Goal: Information Seeking & Learning: Learn about a topic

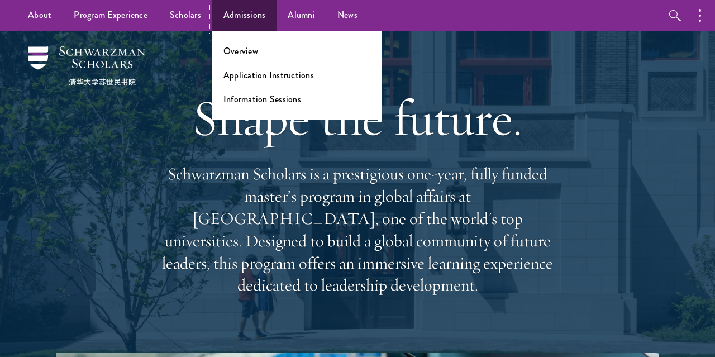
click at [249, 17] on link "Admissions" at bounding box center [244, 15] width 65 height 31
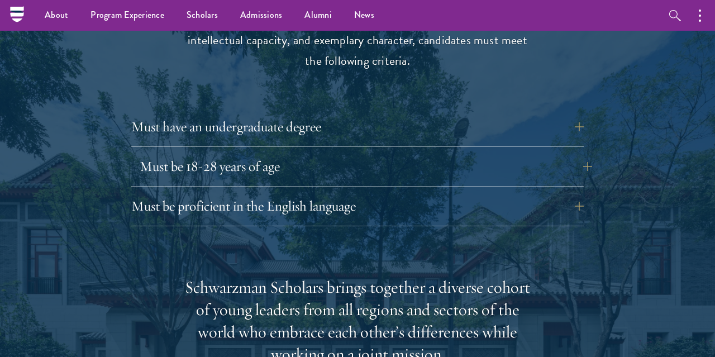
scroll to position [1480, 0]
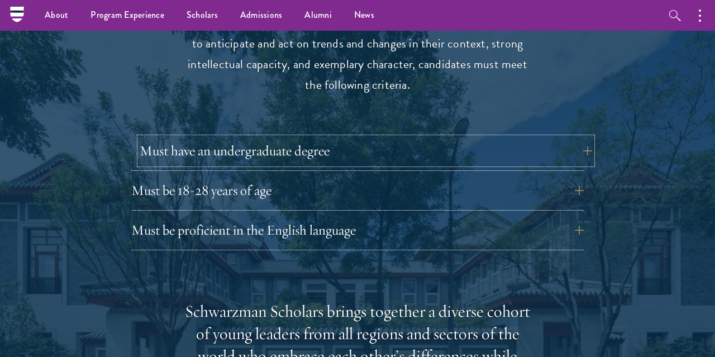
click at [356, 137] on button "Must have an undergraduate degree" at bounding box center [366, 150] width 452 height 27
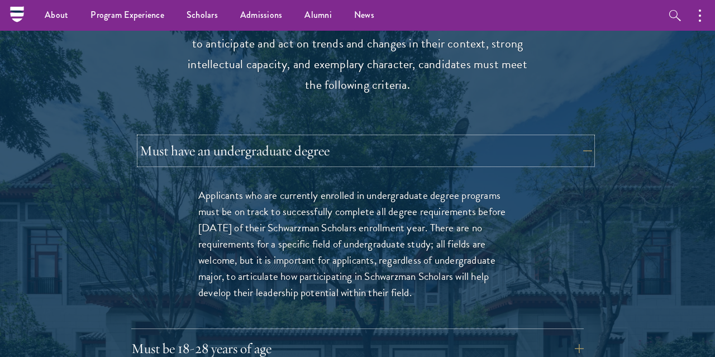
click at [356, 137] on button "Must have an undergraduate degree" at bounding box center [366, 150] width 452 height 27
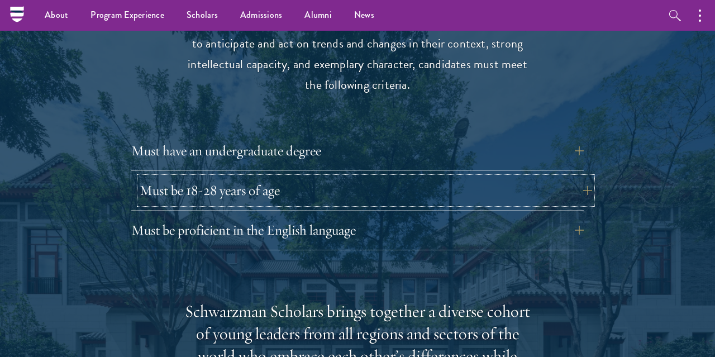
click at [331, 177] on button "Must be 18-28 years of age" at bounding box center [366, 190] width 452 height 27
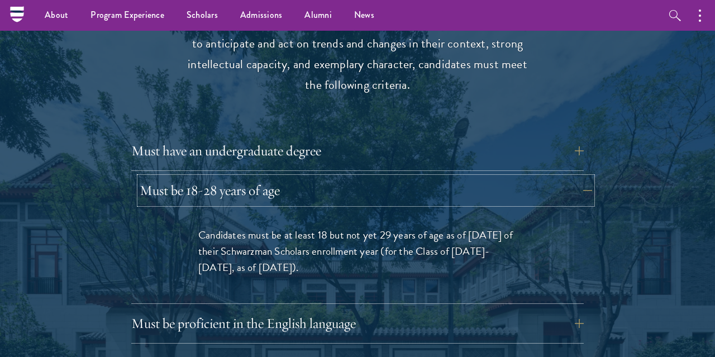
click at [331, 177] on button "Must be 18-28 years of age" at bounding box center [366, 190] width 452 height 27
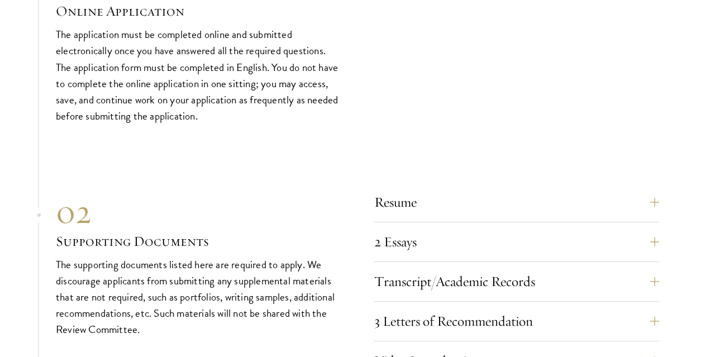
scroll to position [3373, 0]
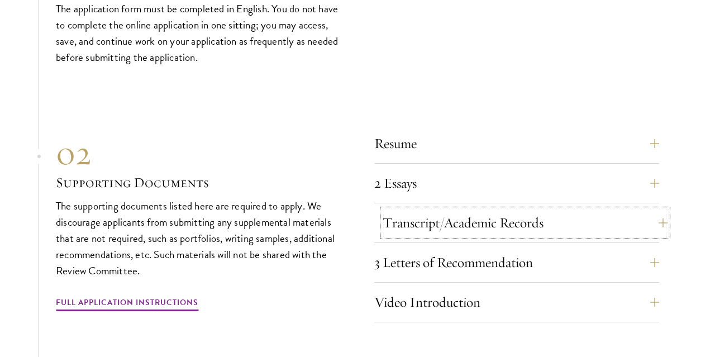
click at [489, 236] on button "Transcript/Academic Records" at bounding box center [525, 222] width 285 height 27
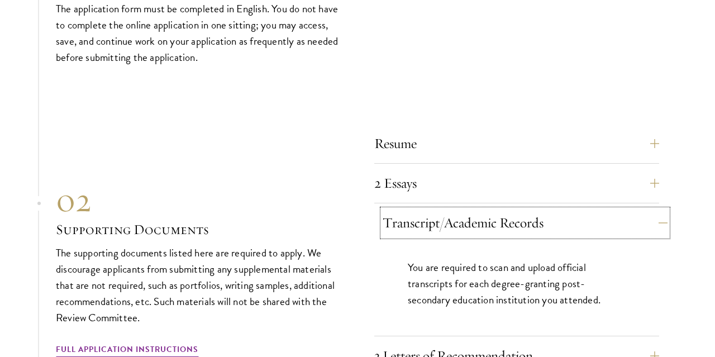
click at [489, 236] on button "Transcript/Academic Records" at bounding box center [525, 222] width 285 height 27
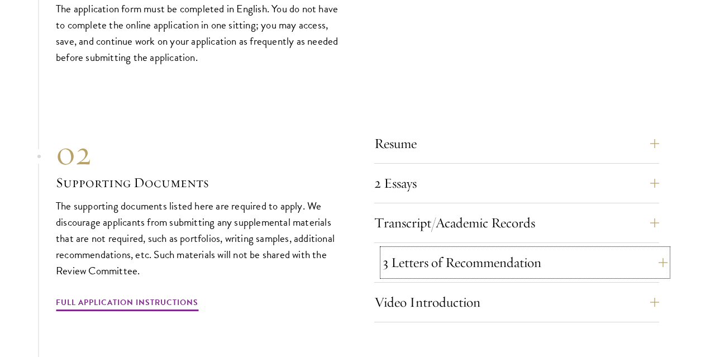
click at [474, 270] on button "3 Letters of Recommendation" at bounding box center [525, 262] width 285 height 27
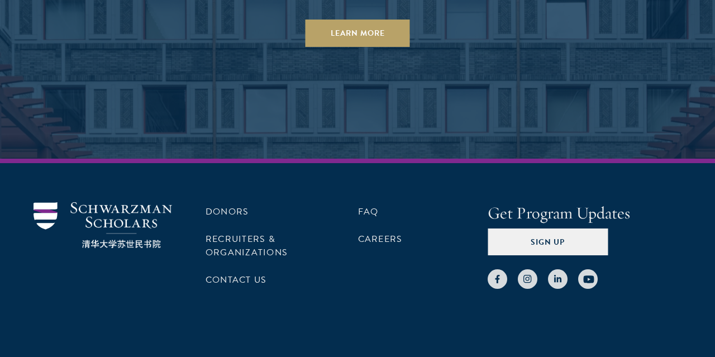
scroll to position [5636, 0]
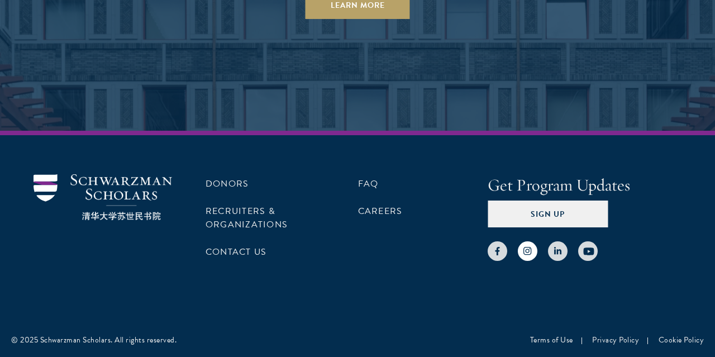
click at [527, 255] on icon at bounding box center [527, 251] width 8 height 8
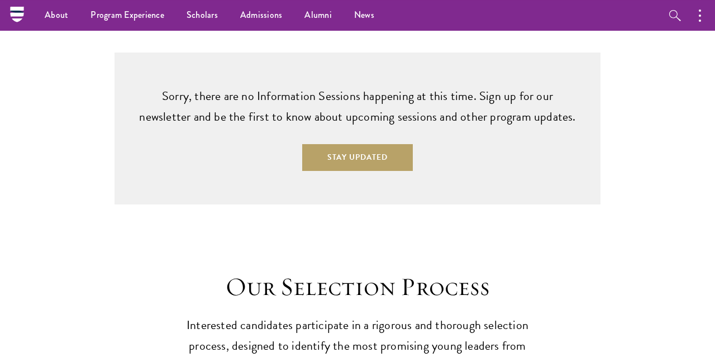
scroll to position [2794, 0]
